Goal: Transaction & Acquisition: Book appointment/travel/reservation

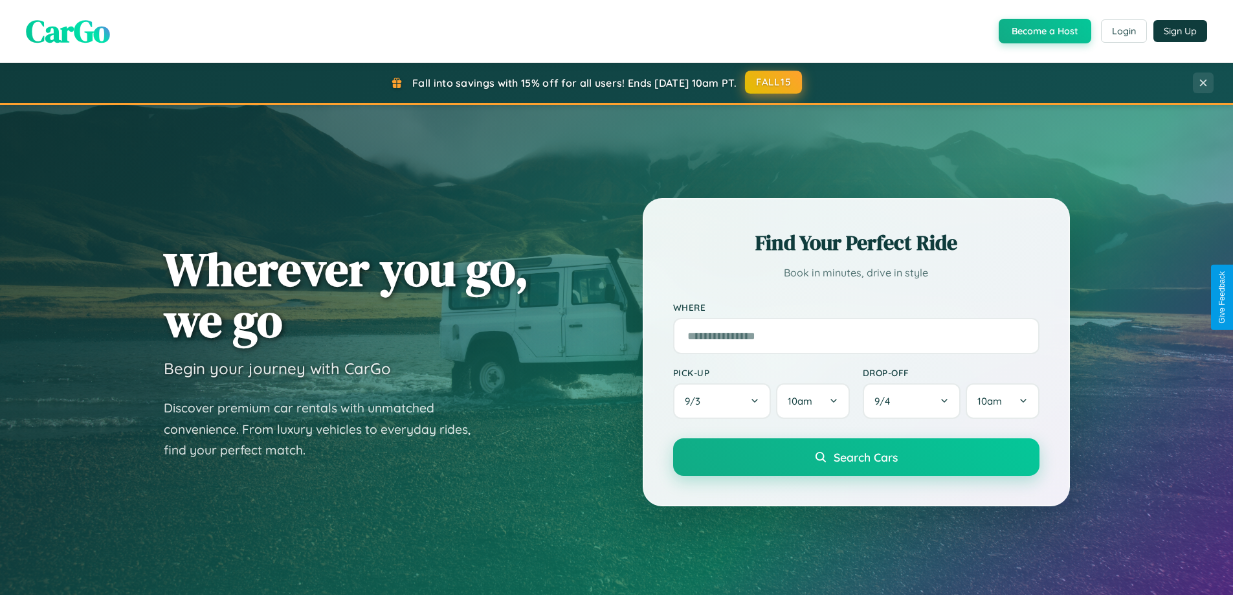
click at [774, 82] on button "FALL15" at bounding box center [773, 82] width 57 height 23
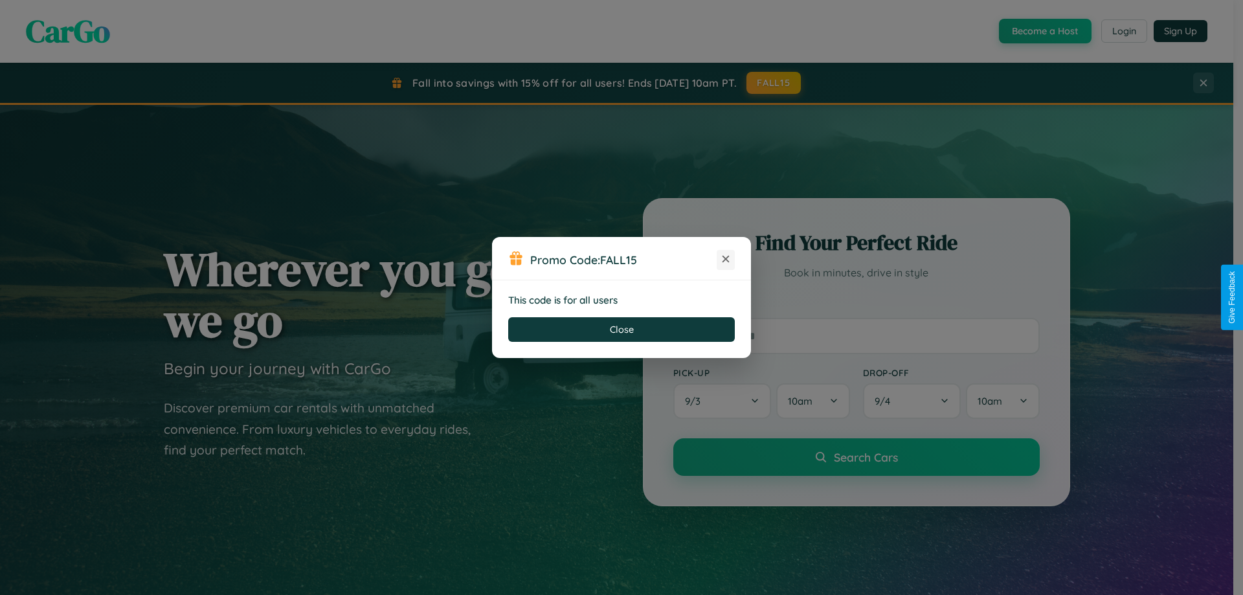
click at [726, 260] on icon at bounding box center [725, 258] width 13 height 13
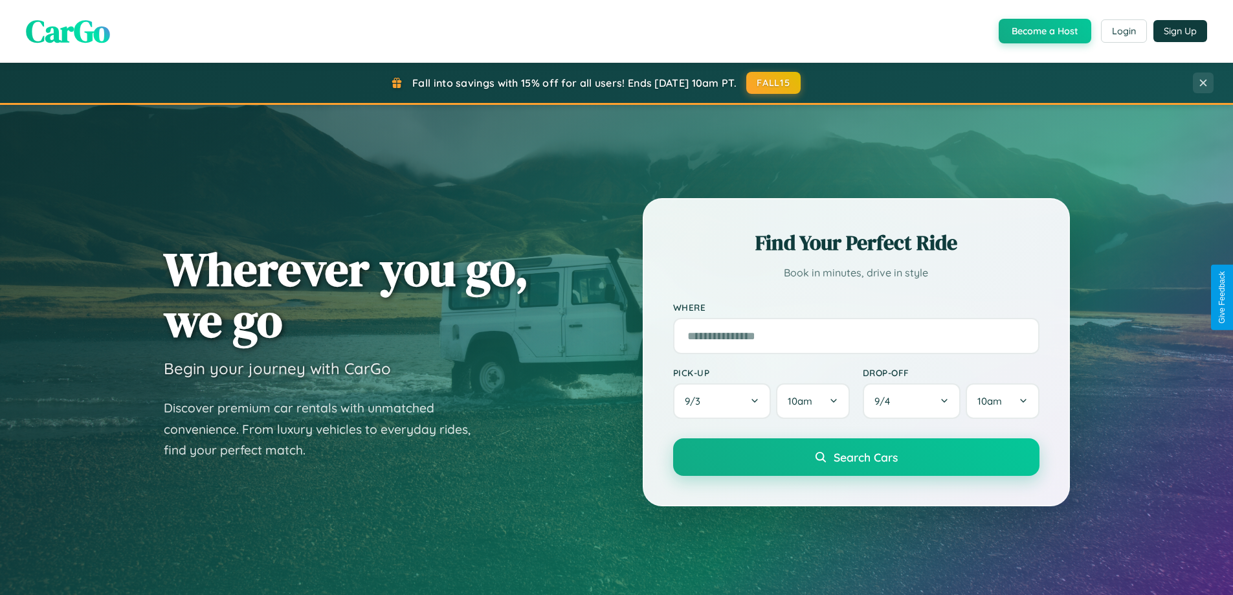
scroll to position [891, 0]
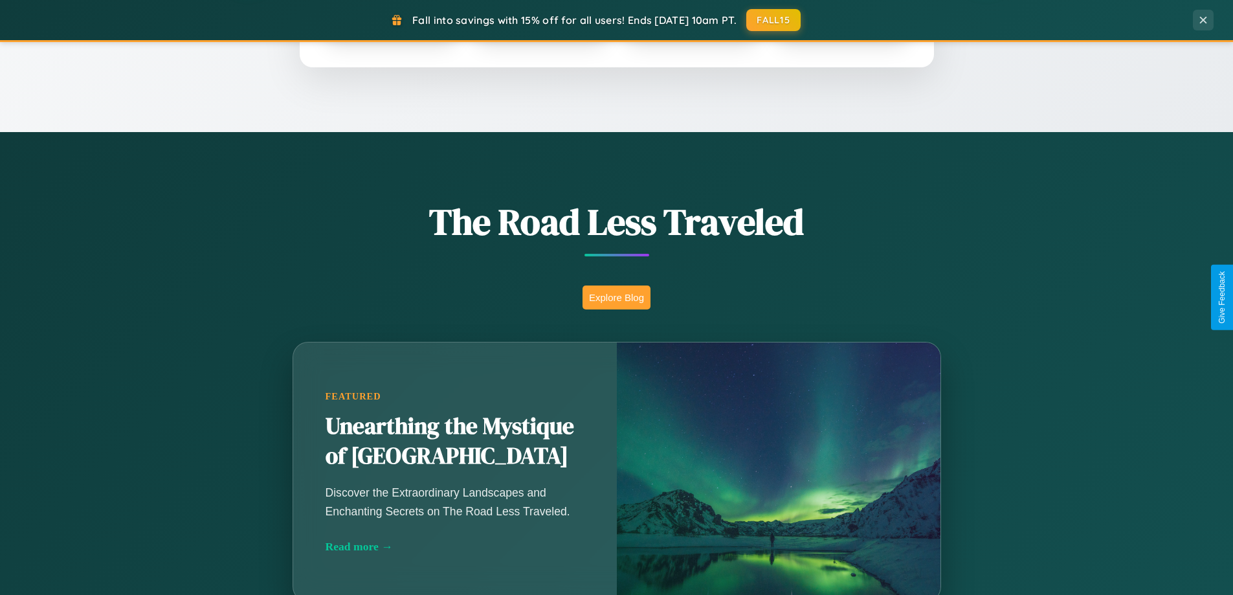
click at [616, 297] on button "Explore Blog" at bounding box center [617, 297] width 68 height 24
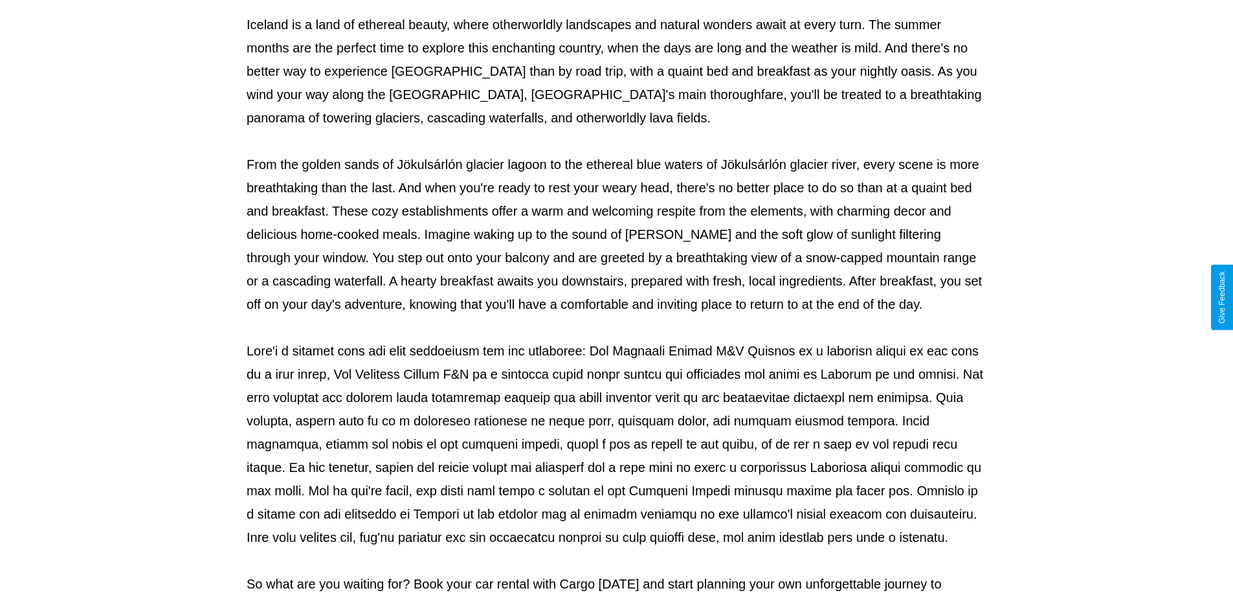
scroll to position [419, 0]
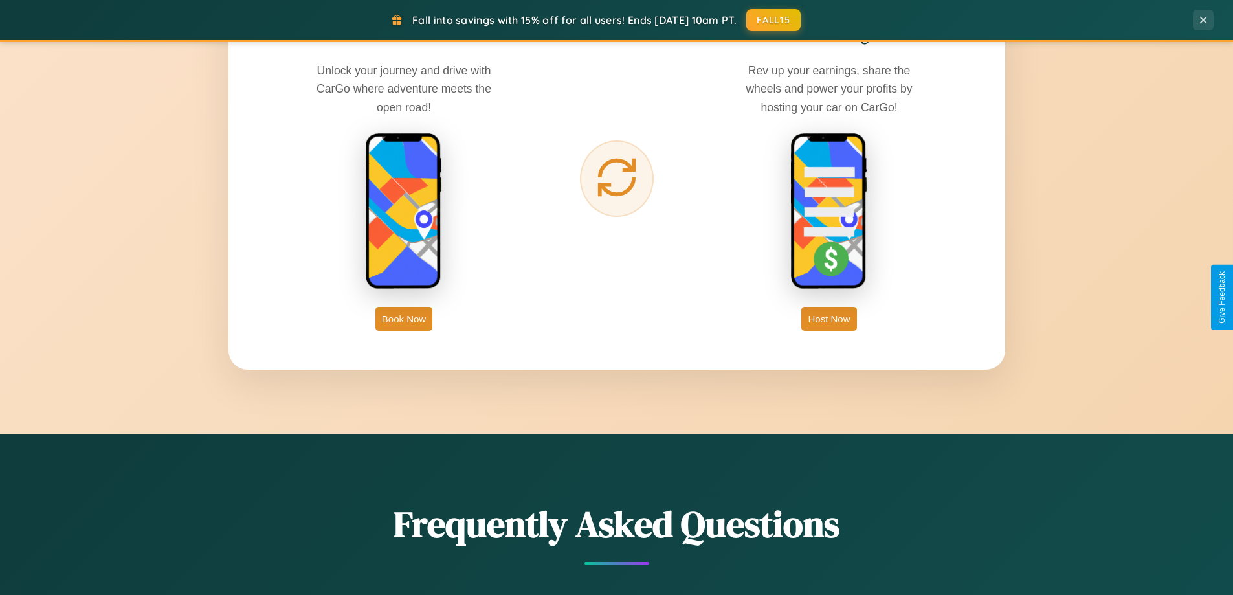
scroll to position [2080, 0]
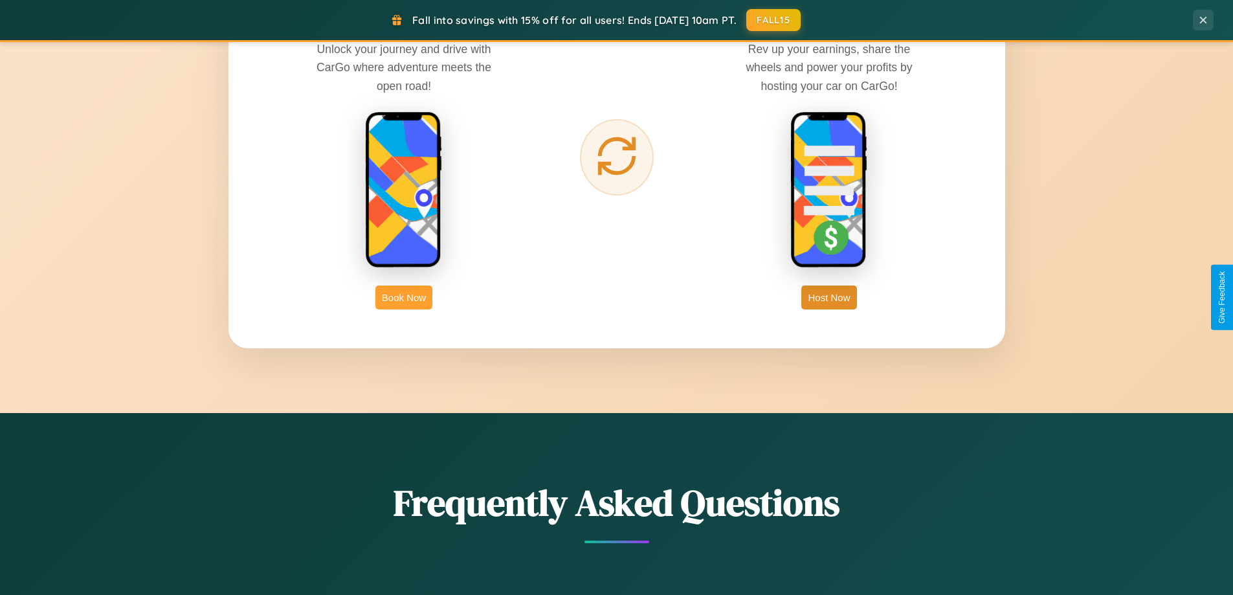
click at [404, 297] on button "Book Now" at bounding box center [403, 297] width 57 height 24
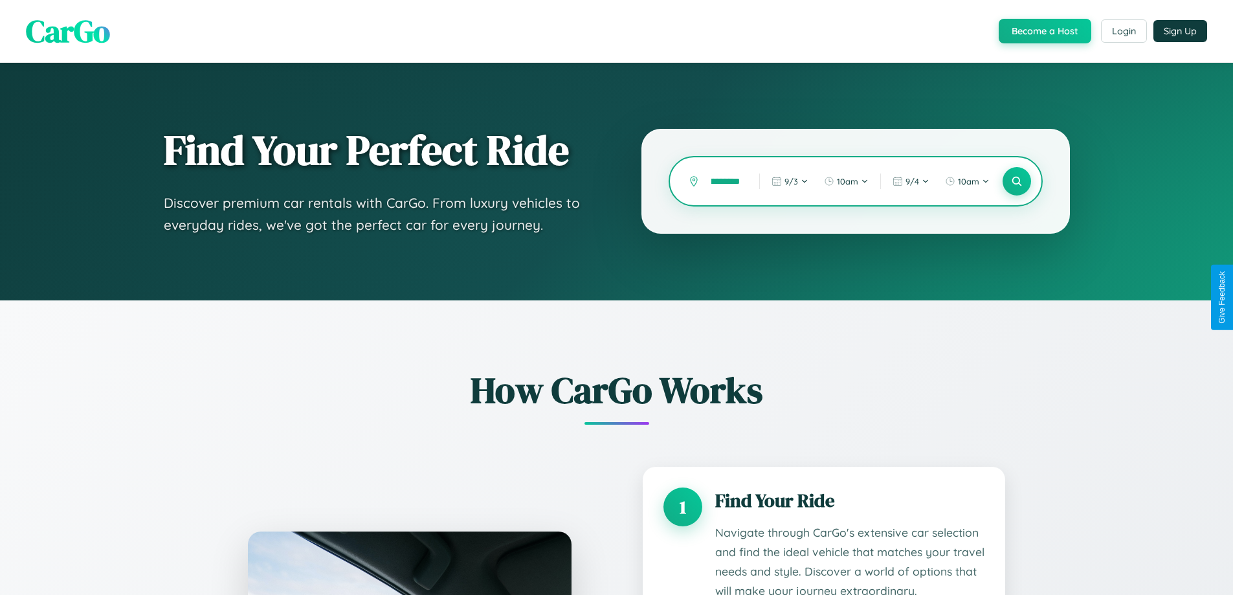
type input "**********"
